Goal: Task Accomplishment & Management: Manage account settings

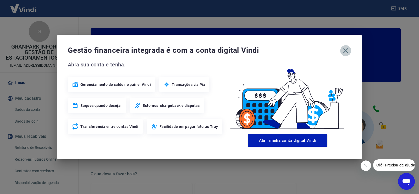
click at [344, 51] on icon "button" at bounding box center [346, 50] width 8 height 8
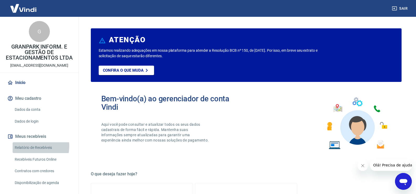
click at [32, 146] on link "Relatório de Recebíveis" at bounding box center [43, 147] width 60 height 11
